Goal: Task Accomplishment & Management: Manage account settings

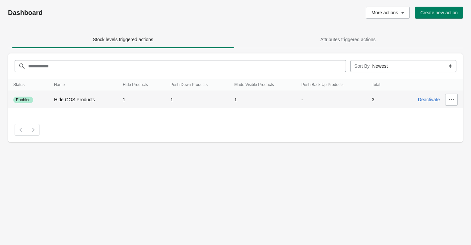
click at [388, 99] on td "3" at bounding box center [379, 100] width 26 height 18
click at [451, 99] on icon "button" at bounding box center [450, 99] width 5 height 1
click at [446, 126] on button "Edit" at bounding box center [448, 130] width 35 height 14
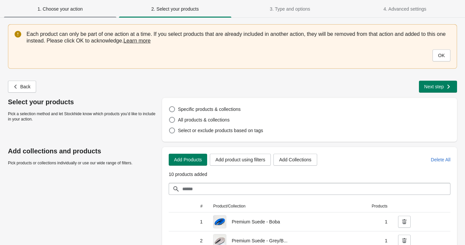
click at [62, 12] on span "1. Choose your action" at bounding box center [59, 8] width 45 height 5
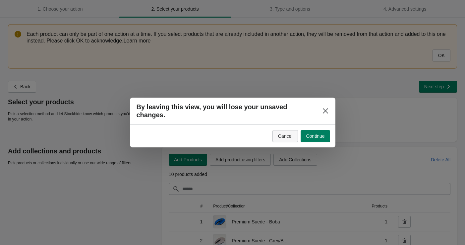
click at [287, 133] on span "Cancel" at bounding box center [285, 135] width 15 height 5
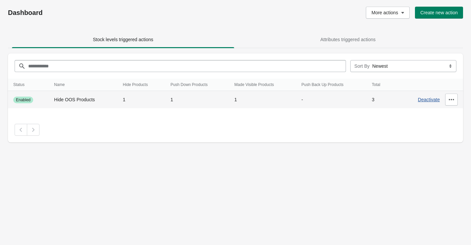
click at [435, 100] on span "Deactivate" at bounding box center [429, 99] width 22 height 5
